Goal: Transaction & Acquisition: Book appointment/travel/reservation

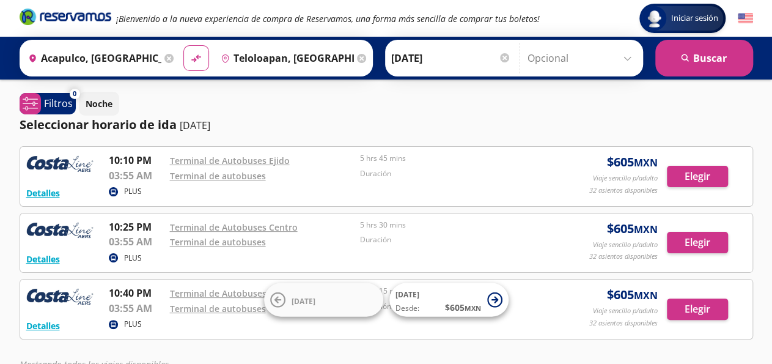
click at [164, 59] on icon at bounding box center [168, 58] width 9 height 9
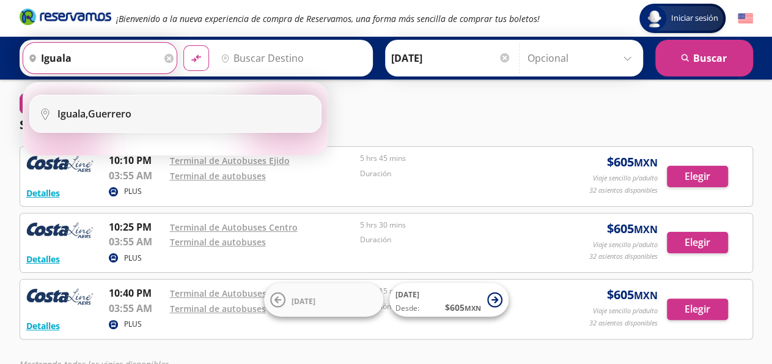
click at [88, 114] on b "Iguala," at bounding box center [72, 113] width 31 height 13
type input "Iguala, [GEOGRAPHIC_DATA]"
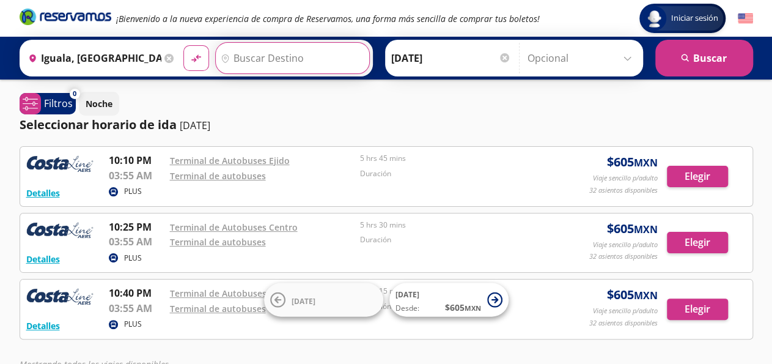
click at [248, 51] on input "Destino" at bounding box center [291, 58] width 150 height 31
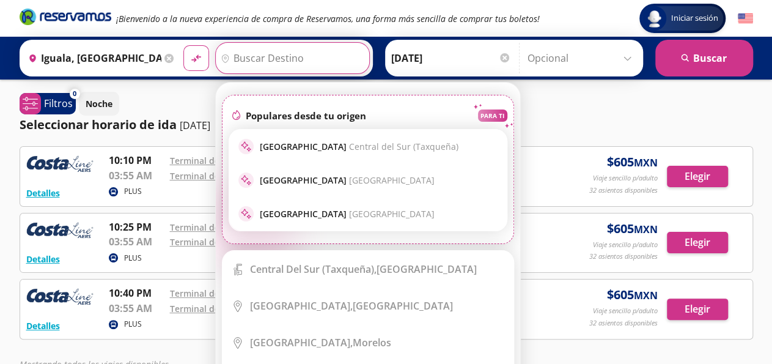
click at [248, 51] on input "Destino" at bounding box center [291, 58] width 150 height 31
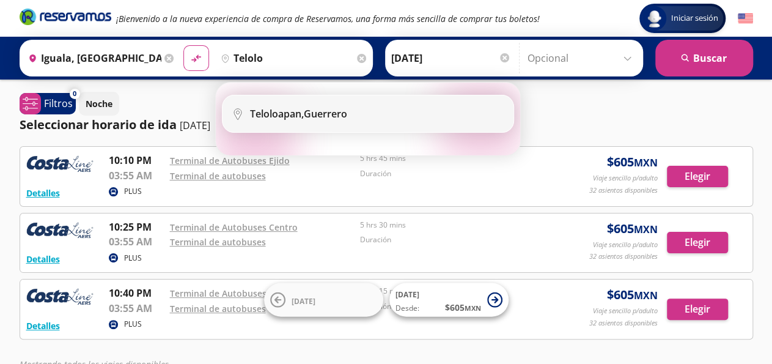
click at [322, 114] on div "Teloloapan, [GEOGRAPHIC_DATA]" at bounding box center [298, 113] width 97 height 13
type input "Teloloapan, [GEOGRAPHIC_DATA]"
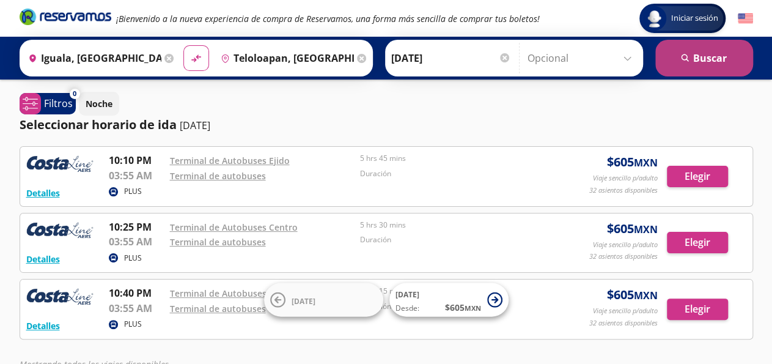
click at [707, 65] on button "search [GEOGRAPHIC_DATA]" at bounding box center [704, 58] width 98 height 37
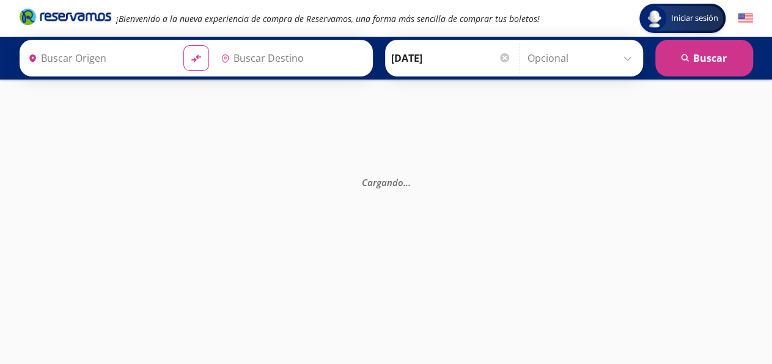
type input "Teloloapan, [GEOGRAPHIC_DATA]"
type input "Iguala, [GEOGRAPHIC_DATA]"
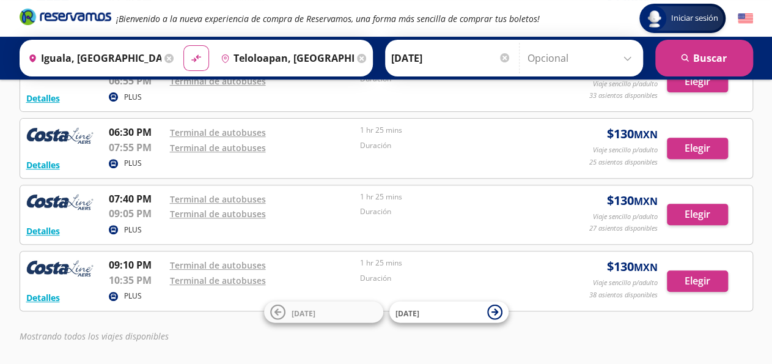
scroll to position [161, 0]
